Goal: Task Accomplishment & Management: Manage account settings

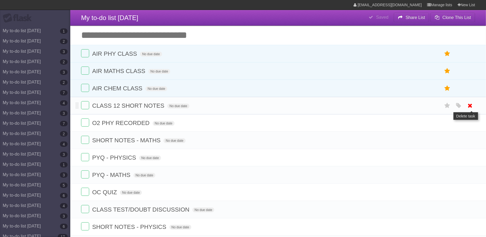
click at [472, 107] on icon at bounding box center [470, 105] width 8 height 9
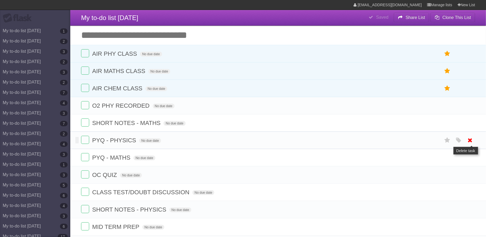
click at [472, 140] on icon at bounding box center [470, 140] width 8 height 9
click at [473, 125] on icon at bounding box center [470, 122] width 8 height 9
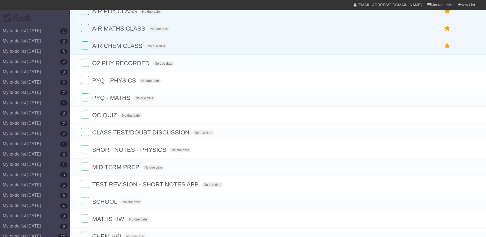
scroll to position [65, 0]
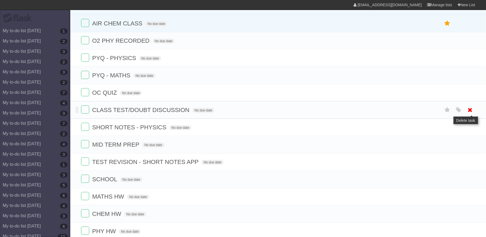
click at [473, 114] on icon at bounding box center [470, 109] width 8 height 9
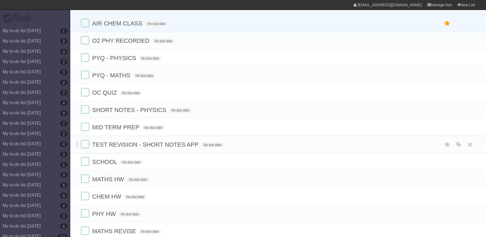
click at [477, 151] on li "TEST REVISION - SHORT NOTES APP No due date White Red Blue Green Purple Orange" at bounding box center [277, 145] width 415 height 18
click at [468, 149] on icon at bounding box center [470, 144] width 8 height 9
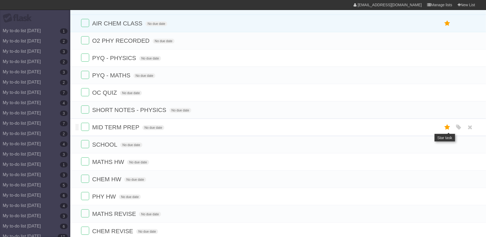
click at [445, 131] on icon at bounding box center [447, 127] width 8 height 9
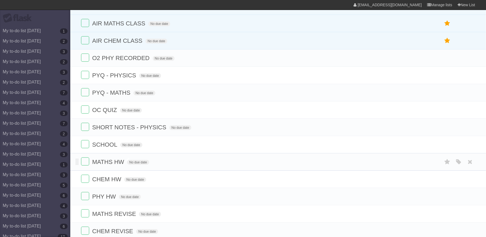
click at [119, 165] on span "MATHS HW" at bounding box center [108, 161] width 33 height 7
click at [122, 166] on input "**********" at bounding box center [111, 162] width 38 height 8
type input "**********"
click at [471, 183] on icon at bounding box center [470, 179] width 8 height 9
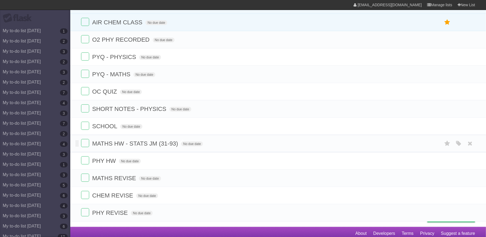
scroll to position [95, 0]
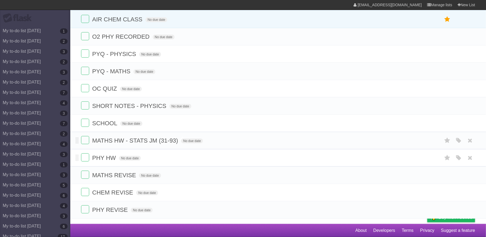
click at [108, 157] on span "PHY HW" at bounding box center [104, 157] width 25 height 7
type input "**********"
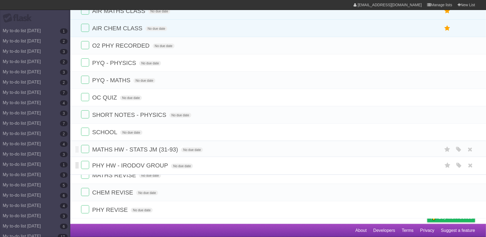
scroll to position [77, 0]
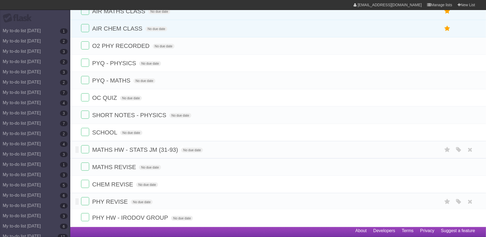
drag, startPoint x: 77, startPoint y: 153, endPoint x: 79, endPoint y: 216, distance: 63.2
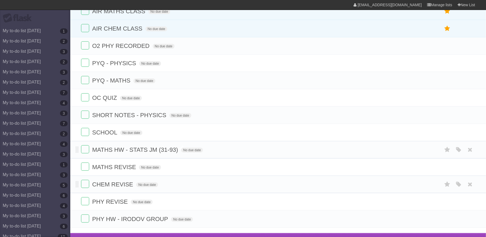
click at [307, 186] on li "CHEM REVISE No due date White Red Blue Green Purple Orange" at bounding box center [277, 184] width 415 height 18
click at [469, 189] on icon at bounding box center [470, 184] width 8 height 9
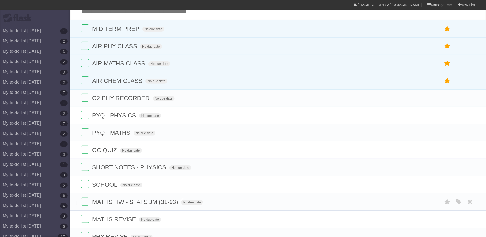
scroll to position [0, 0]
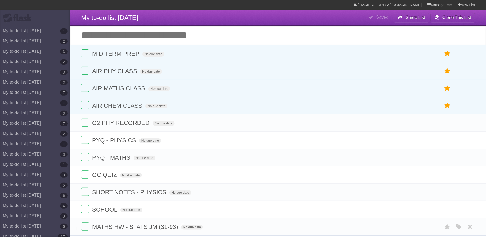
click at [221, 45] on input "Add another task" at bounding box center [277, 35] width 415 height 19
type input "**********"
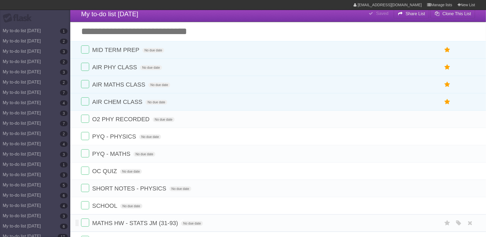
click at [286, 30] on input "Add another task" at bounding box center [277, 31] width 415 height 19
type input "**********"
click input "*********" at bounding box center [0, 0] width 0 height 0
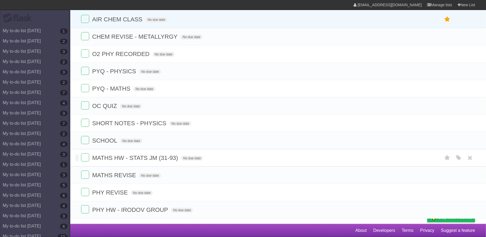
scroll to position [0, 0]
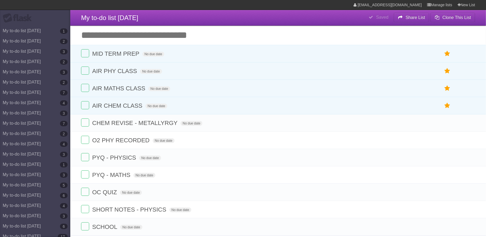
click at [231, 29] on input "Add another task" at bounding box center [277, 35] width 415 height 19
type input "**********"
click input "*********" at bounding box center [0, 0] width 0 height 0
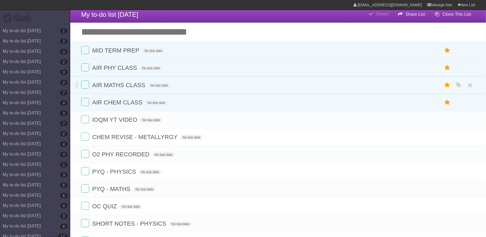
scroll to position [7, 0]
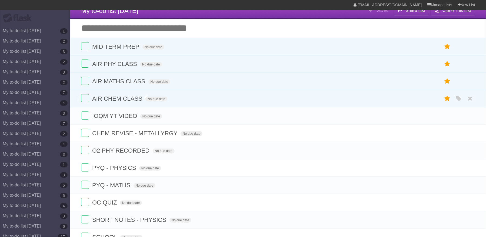
click at [140, 102] on span "AIR CHEM CLASS" at bounding box center [118, 98] width 52 height 7
type input "**********"
click at [468, 103] on icon at bounding box center [470, 98] width 8 height 9
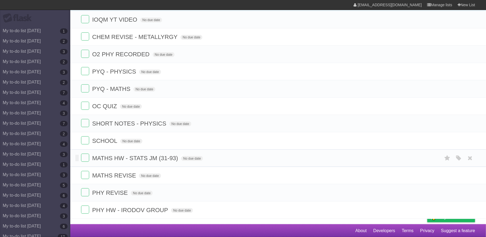
scroll to position [89, 0]
click at [392, 104] on li "OC QUIZ No due date White Red Blue Green Purple Orange" at bounding box center [277, 106] width 415 height 18
click at [469, 92] on icon at bounding box center [470, 88] width 8 height 9
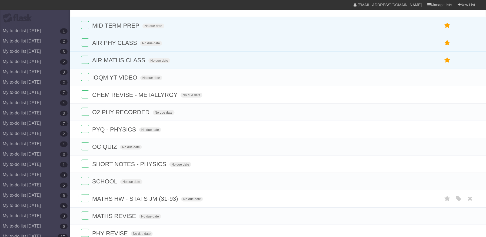
scroll to position [27, 0]
click at [470, 169] on icon at bounding box center [470, 164] width 8 height 9
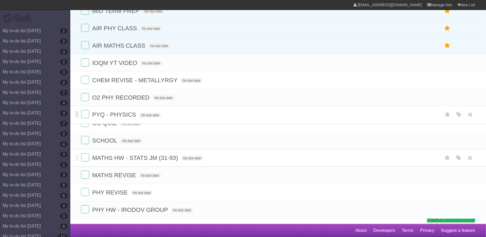
scroll to position [41, 0]
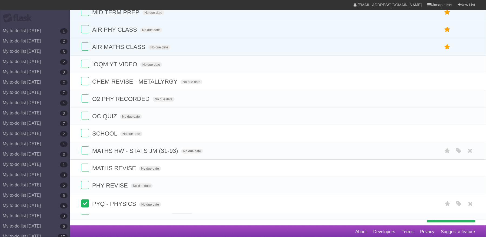
drag, startPoint x: 78, startPoint y: 102, endPoint x: 81, endPoint y: 203, distance: 101.6
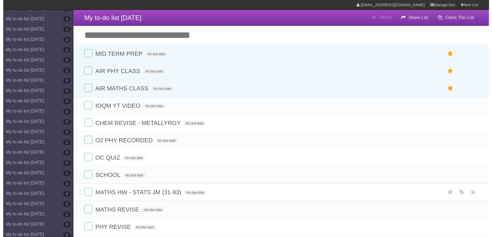
scroll to position [2568, 0]
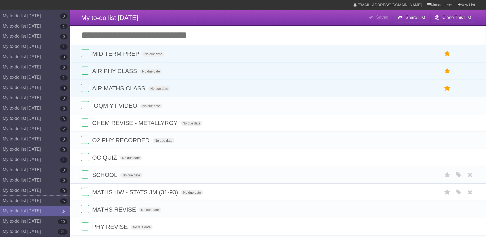
drag, startPoint x: 40, startPoint y: 199, endPoint x: 71, endPoint y: 186, distance: 33.9
click at [39, 199] on link "My to-do list [DATE] 5" at bounding box center [35, 201] width 70 height 10
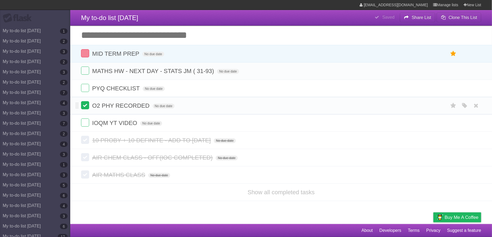
click at [87, 106] on label at bounding box center [85, 105] width 8 height 8
click at [84, 73] on label at bounding box center [85, 70] width 8 height 8
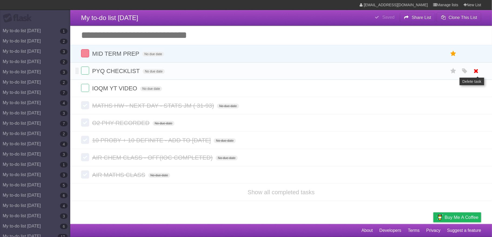
click at [478, 72] on icon at bounding box center [477, 70] width 8 height 9
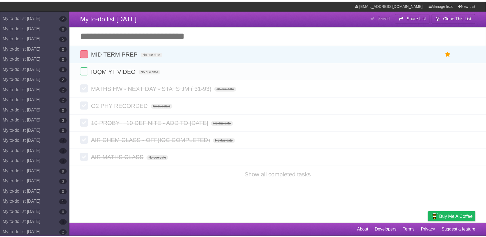
scroll to position [2568, 0]
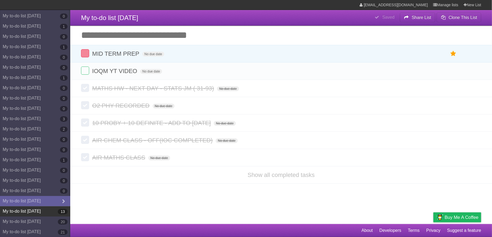
click at [46, 208] on link "My to-do list [DATE] 13" at bounding box center [35, 211] width 70 height 10
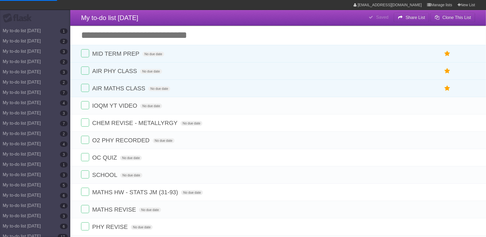
click at [135, 38] on input "Add another task" at bounding box center [277, 35] width 415 height 19
type input "**********"
click input "*********" at bounding box center [0, 0] width 0 height 0
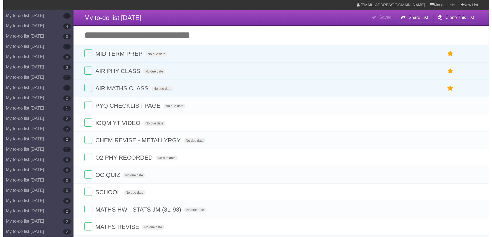
scroll to position [2568, 0]
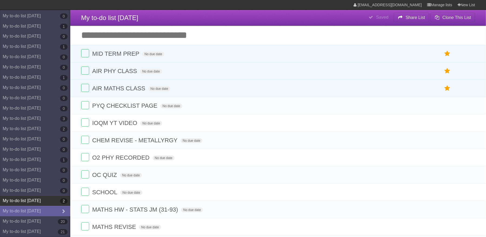
click at [50, 200] on link "My to-do list [DATE] 2" at bounding box center [35, 201] width 70 height 10
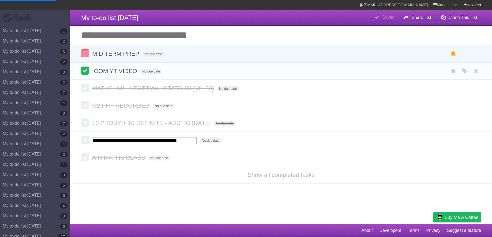
click at [86, 73] on label at bounding box center [85, 70] width 8 height 8
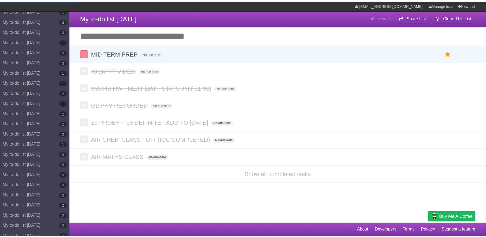
scroll to position [2568, 0]
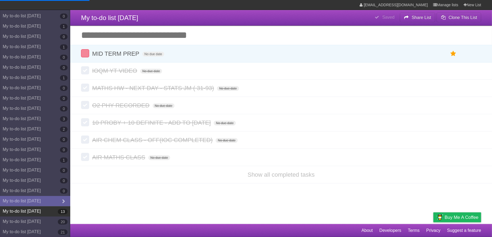
click at [47, 209] on link "My to-do list [DATE] 13" at bounding box center [35, 211] width 70 height 10
